Goal: Task Accomplishment & Management: Complete application form

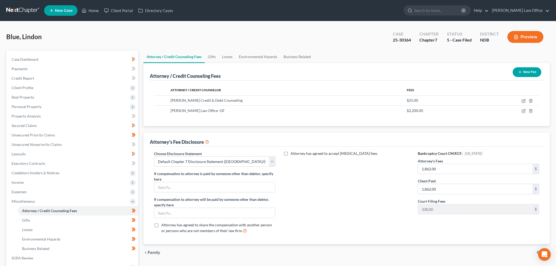
select select "5"
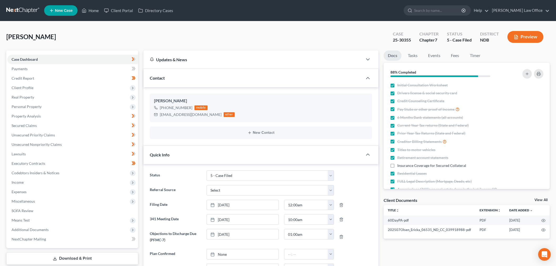
select select "8"
click at [16, 10] on link at bounding box center [23, 10] width 34 height 9
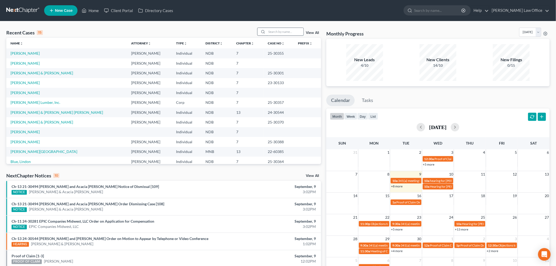
click at [270, 31] on input "search" at bounding box center [285, 32] width 37 height 8
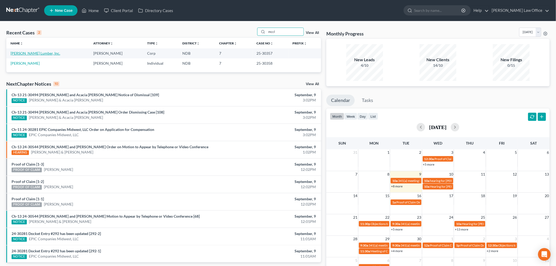
type input "mccl"
click at [28, 51] on link "McCleary Lumber, Inc." at bounding box center [36, 53] width 50 height 4
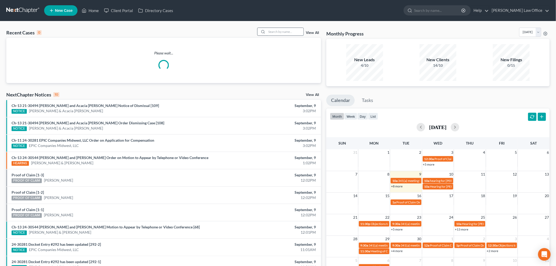
click at [290, 31] on input "search" at bounding box center [285, 32] width 37 height 8
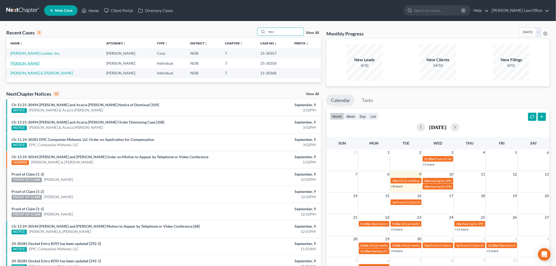
type input "mcc"
click at [31, 61] on link "McCleary, Terry" at bounding box center [25, 63] width 29 height 4
select select "6"
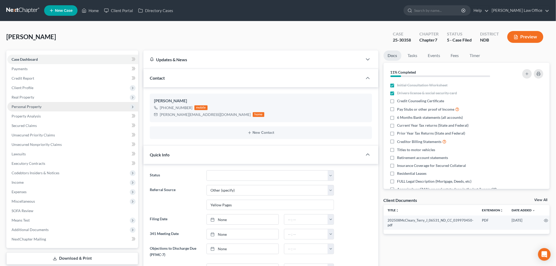
click at [41, 107] on span "Personal Property" at bounding box center [72, 106] width 131 height 9
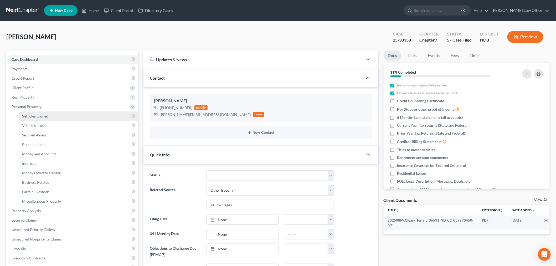
click at [39, 116] on span "Vehicles Owned" at bounding box center [35, 116] width 26 height 4
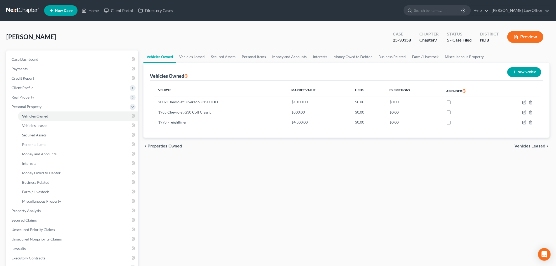
drag, startPoint x: 261, startPoint y: 185, endPoint x: 248, endPoint y: 184, distance: 13.1
click at [257, 187] on div "Vehicles Owned Vehicles Leased Secured Assets Personal Items Money and Accounts…" at bounding box center [346, 211] width 411 height 322
